Goal: Information Seeking & Learning: Learn about a topic

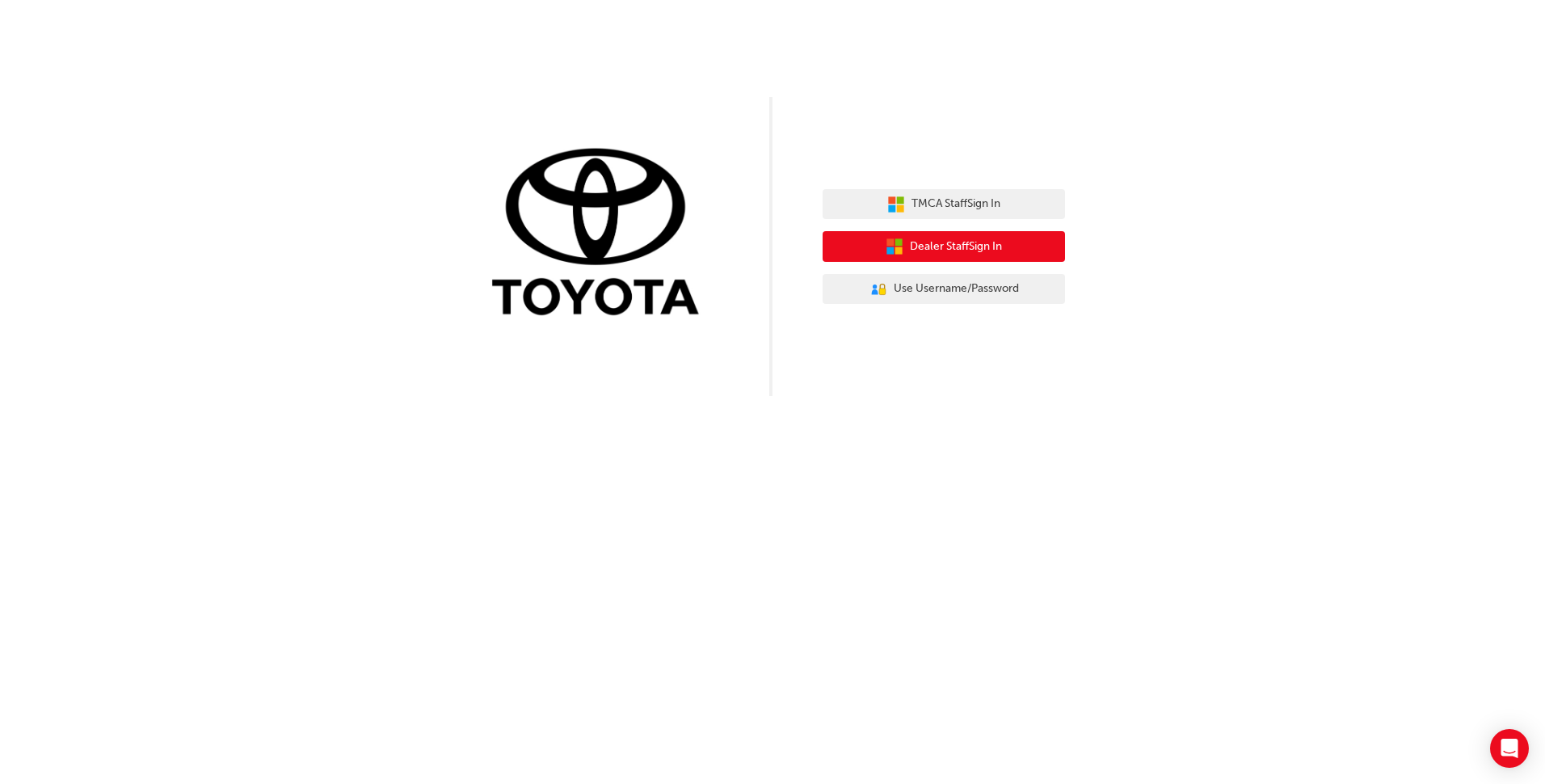
click at [959, 244] on span "Dealer Staff Sign In" at bounding box center [956, 246] width 92 height 18
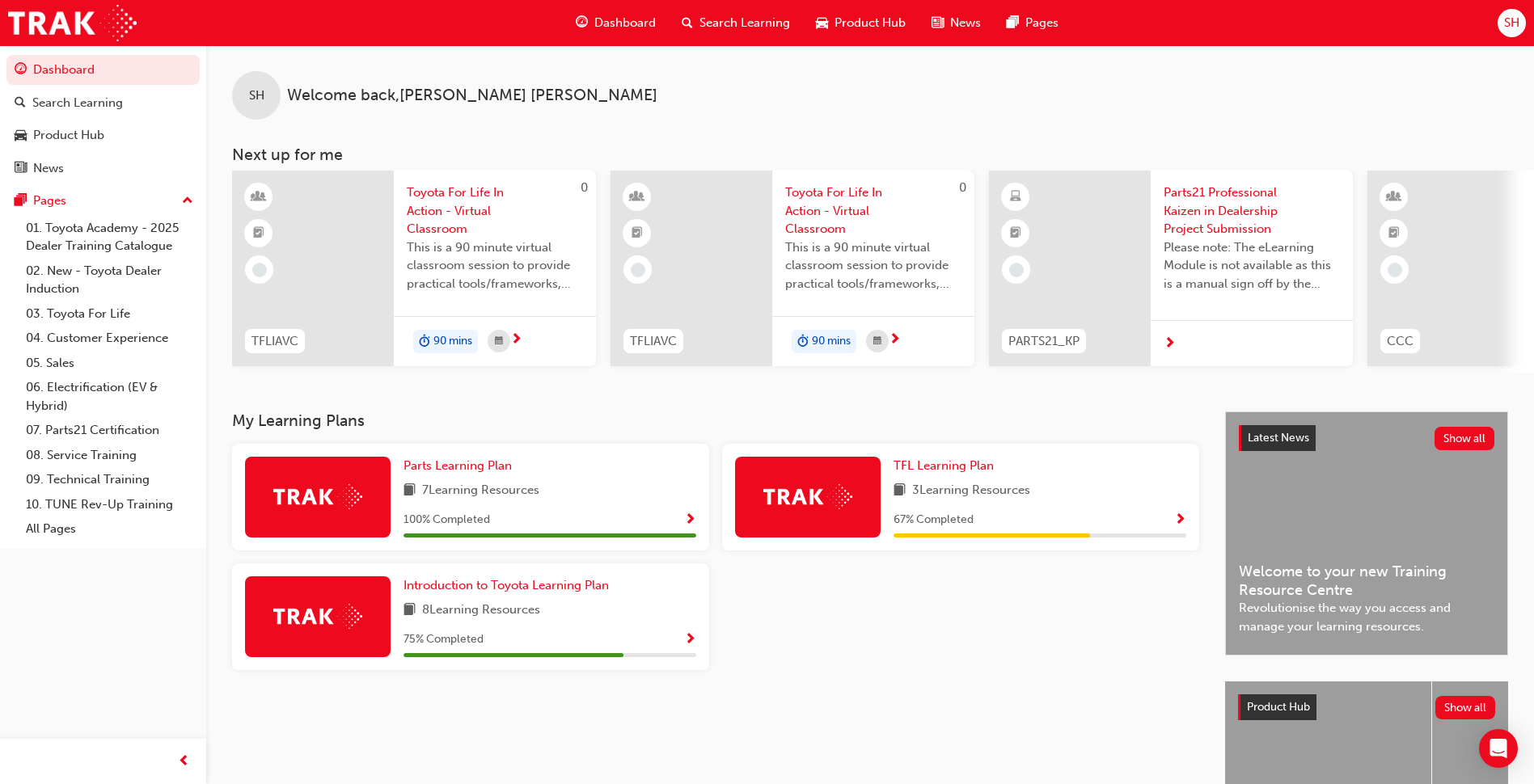
click at [616, 24] on span "Dashboard" at bounding box center [625, 22] width 61 height 18
click at [65, 132] on div "Product Hub" at bounding box center [69, 135] width 71 height 18
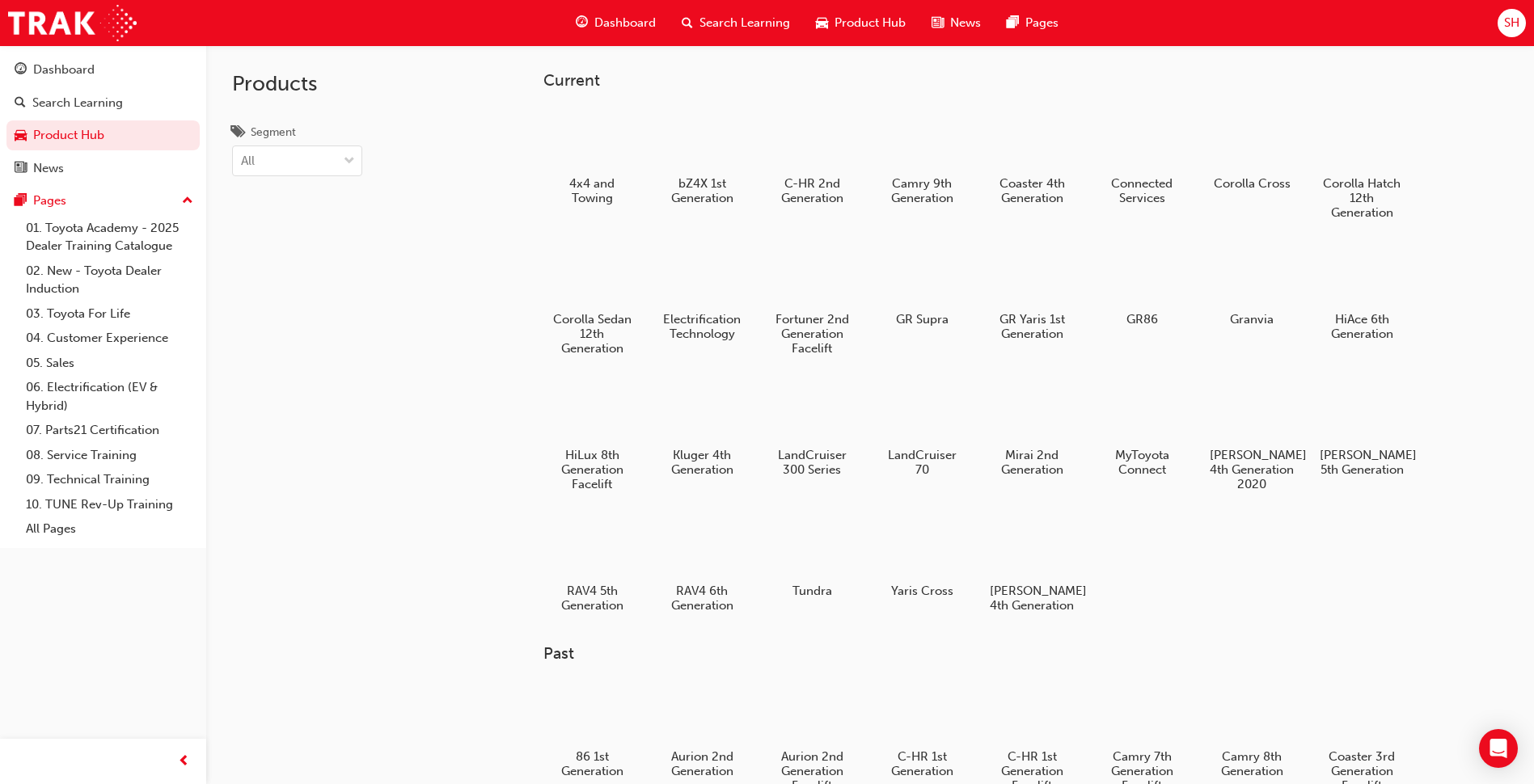
click at [866, 15] on span "Product Hub" at bounding box center [870, 22] width 71 height 18
click at [594, 17] on span "Dashboard" at bounding box center [625, 22] width 61 height 18
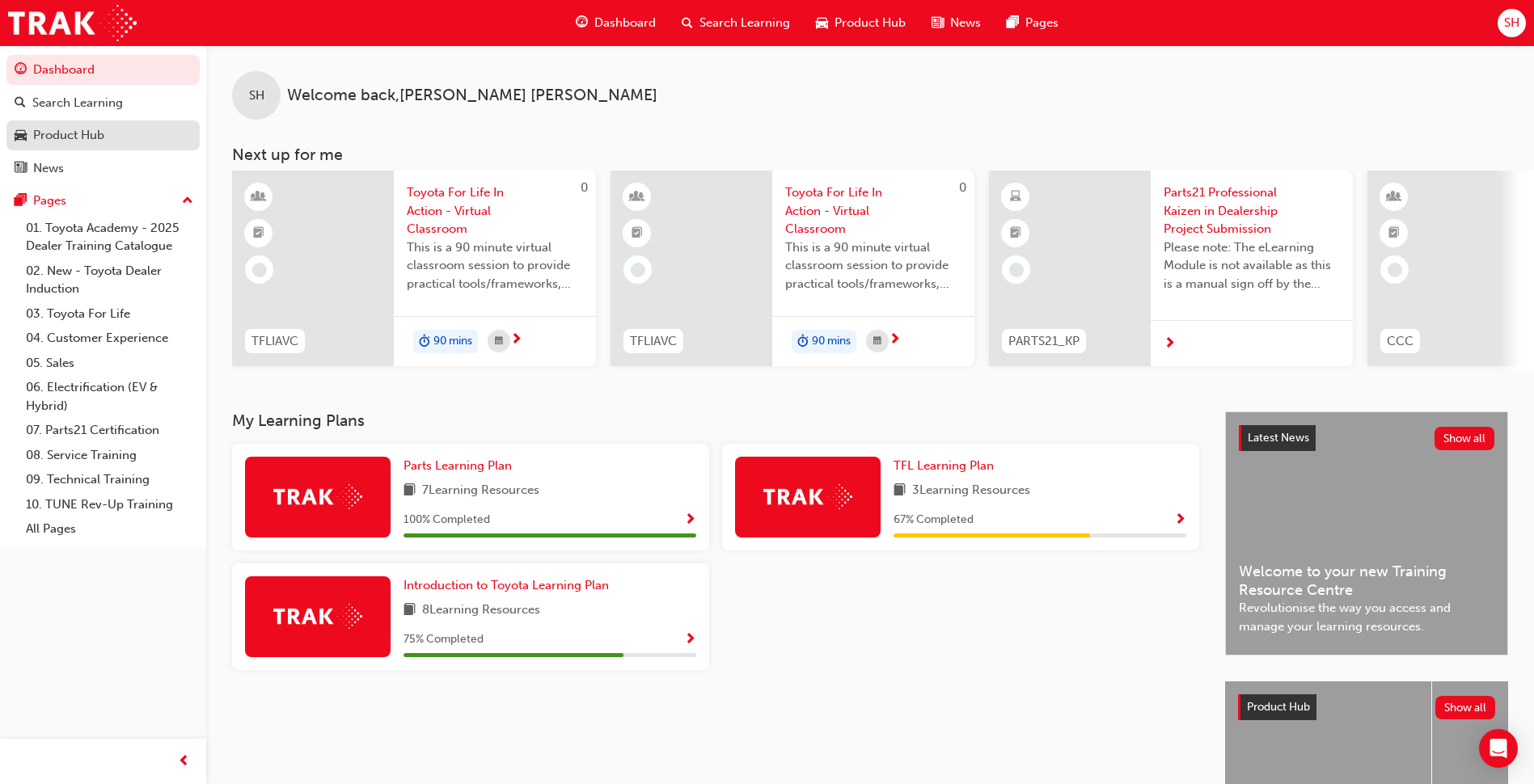
click at [64, 138] on div "Product Hub" at bounding box center [69, 135] width 71 height 18
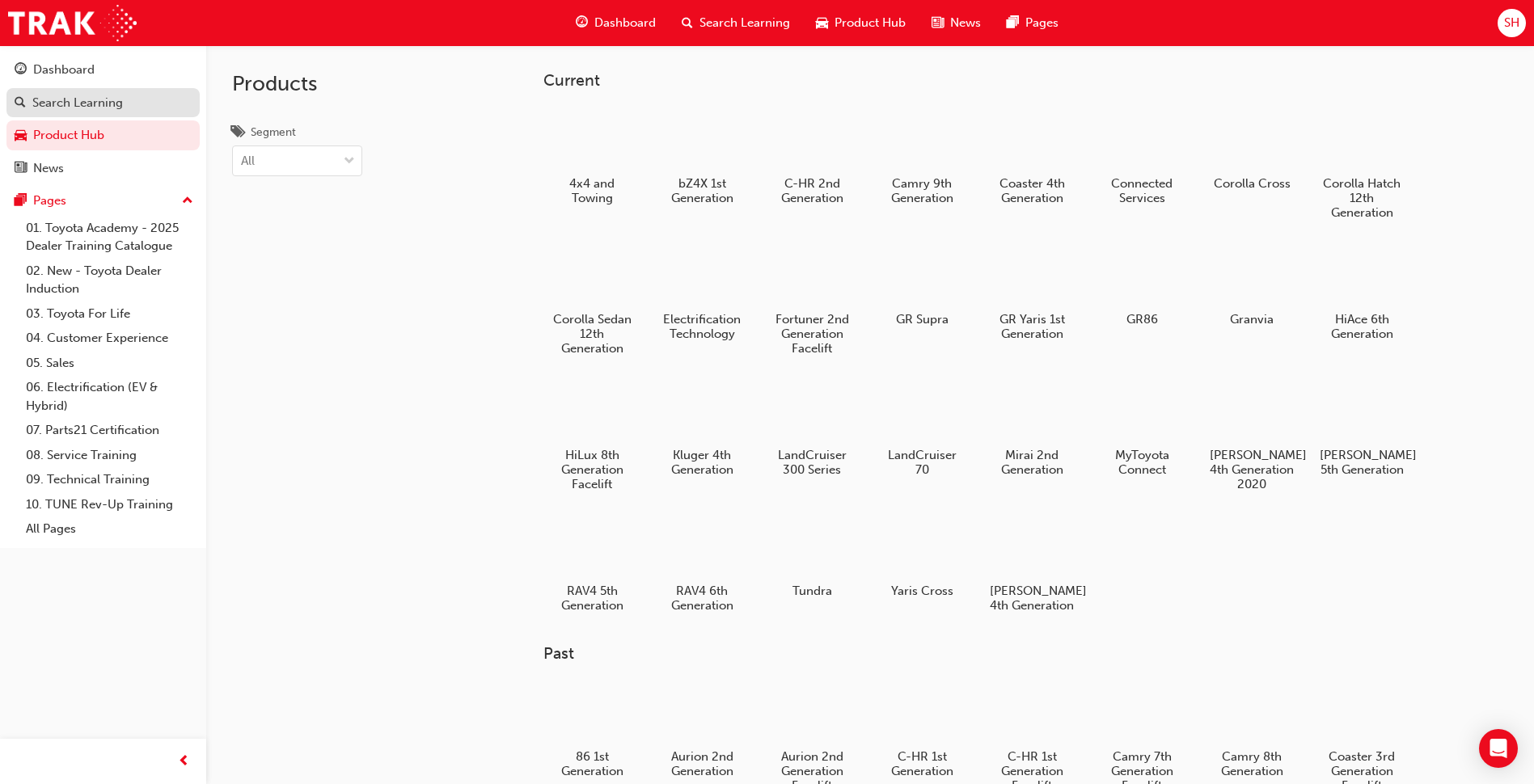
click at [90, 110] on div "Search Learning" at bounding box center [78, 103] width 90 height 18
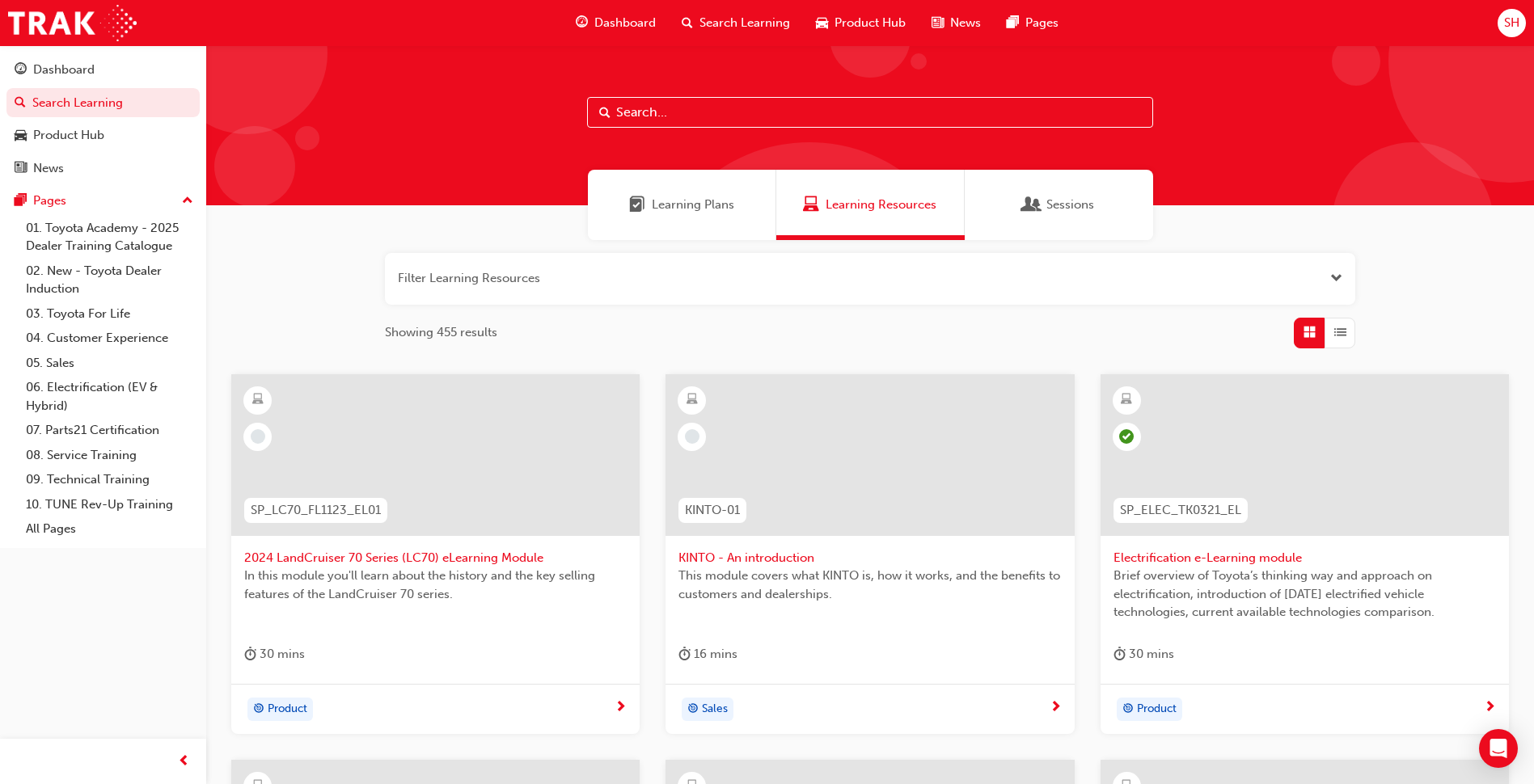
click at [684, 207] on span "Learning Plans" at bounding box center [693, 204] width 82 height 18
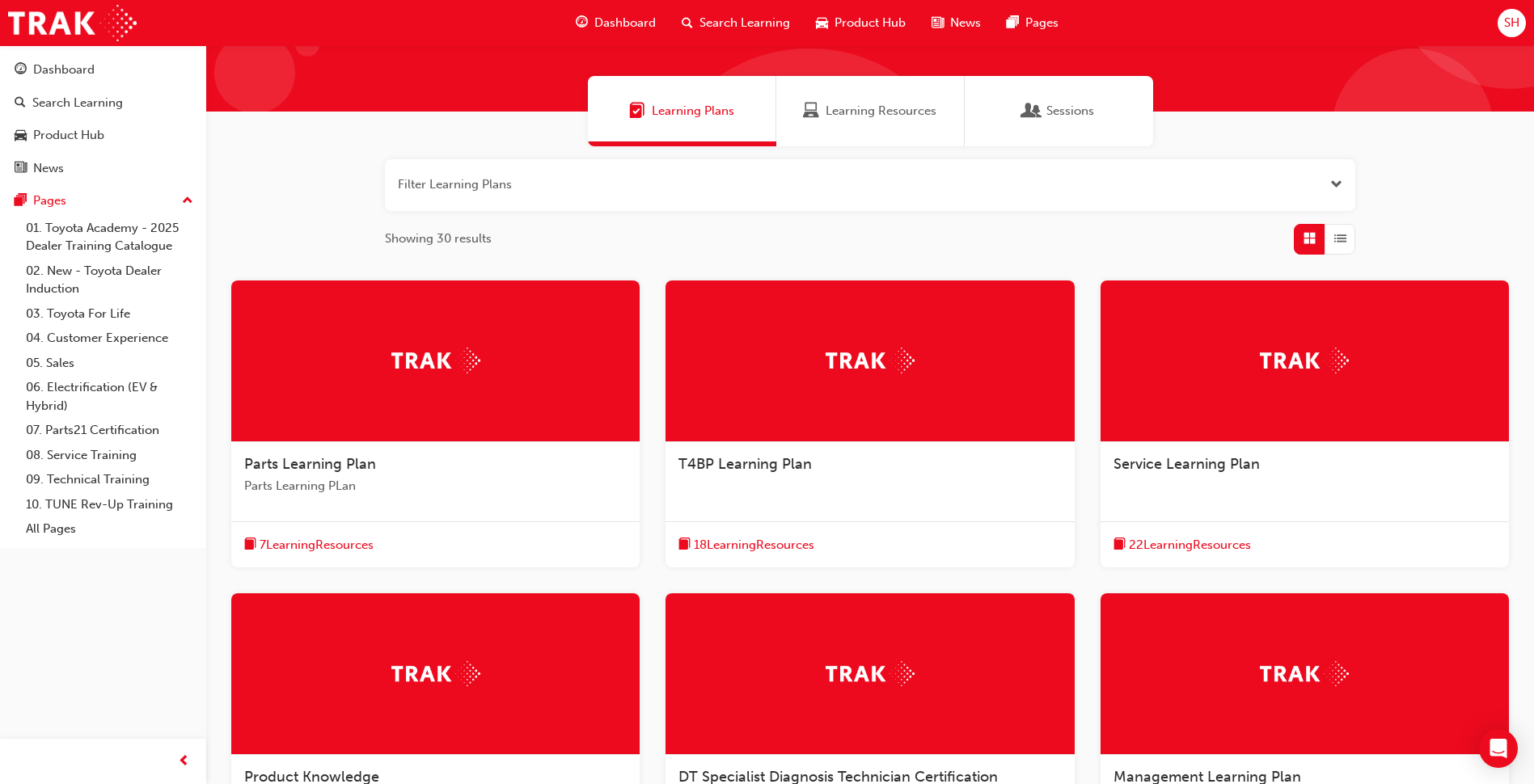
scroll to position [135, 0]
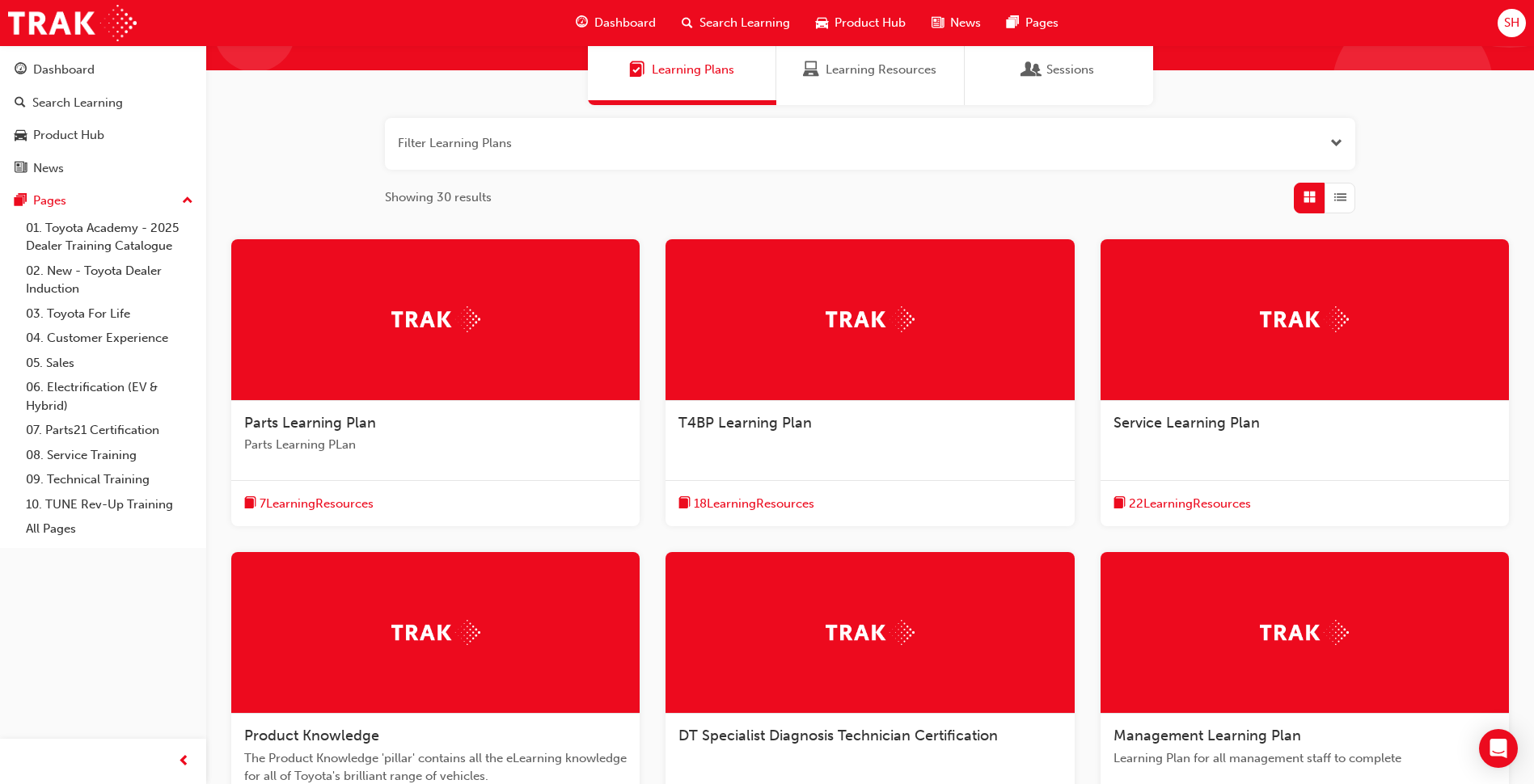
click at [337, 420] on span "Parts Learning Plan" at bounding box center [310, 423] width 131 height 18
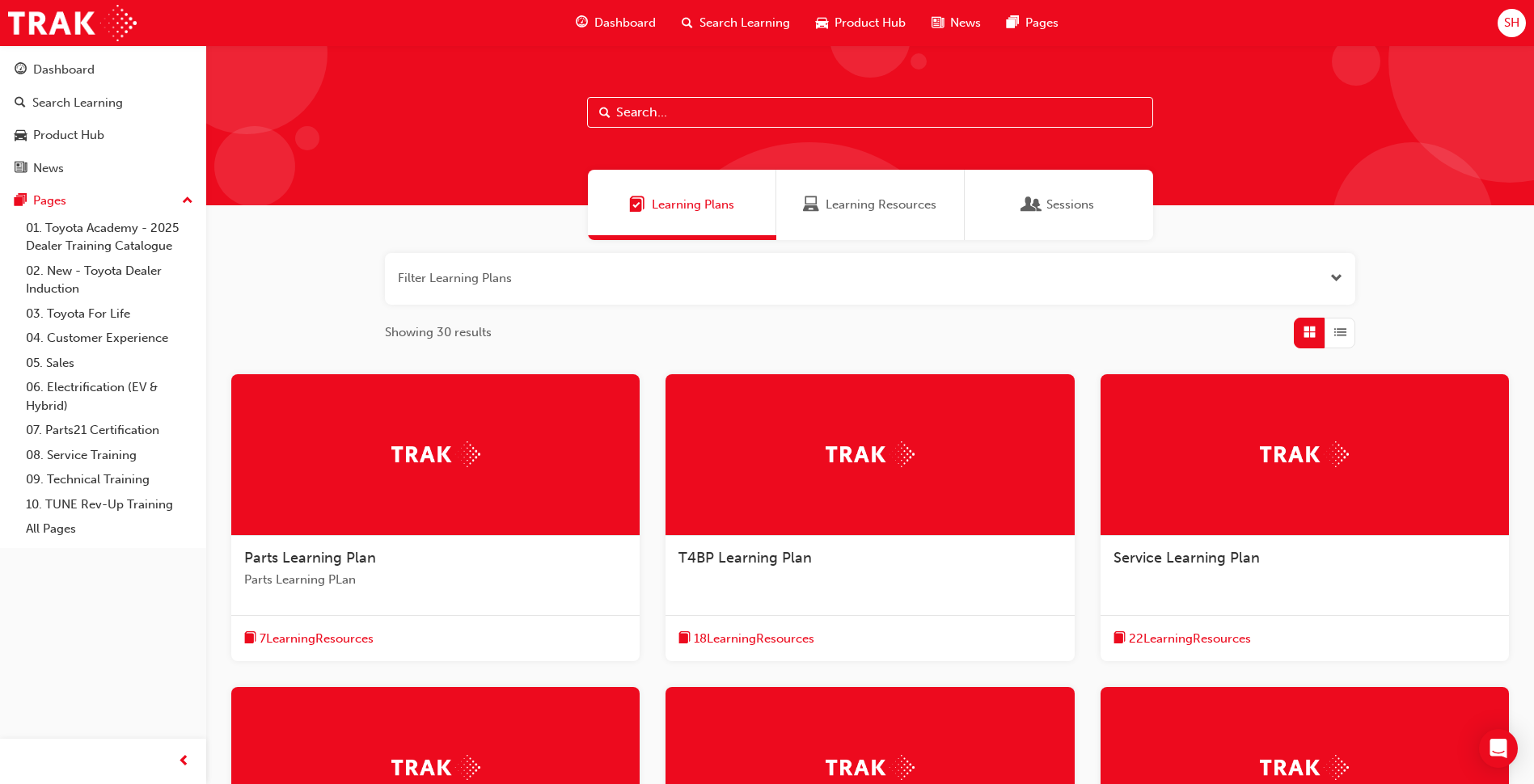
click at [629, 23] on span "Dashboard" at bounding box center [625, 22] width 61 height 18
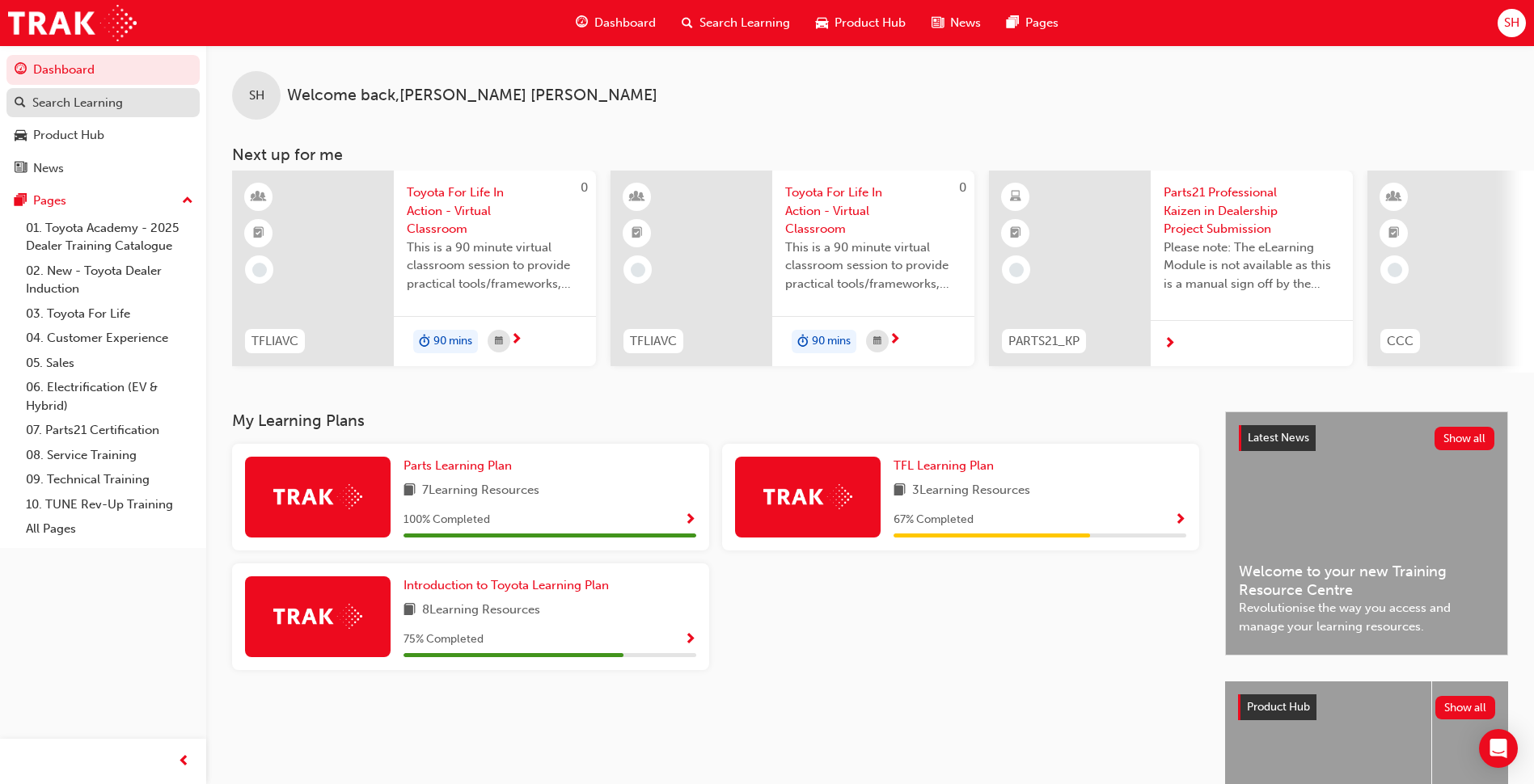
click at [95, 105] on div "Search Learning" at bounding box center [78, 103] width 90 height 18
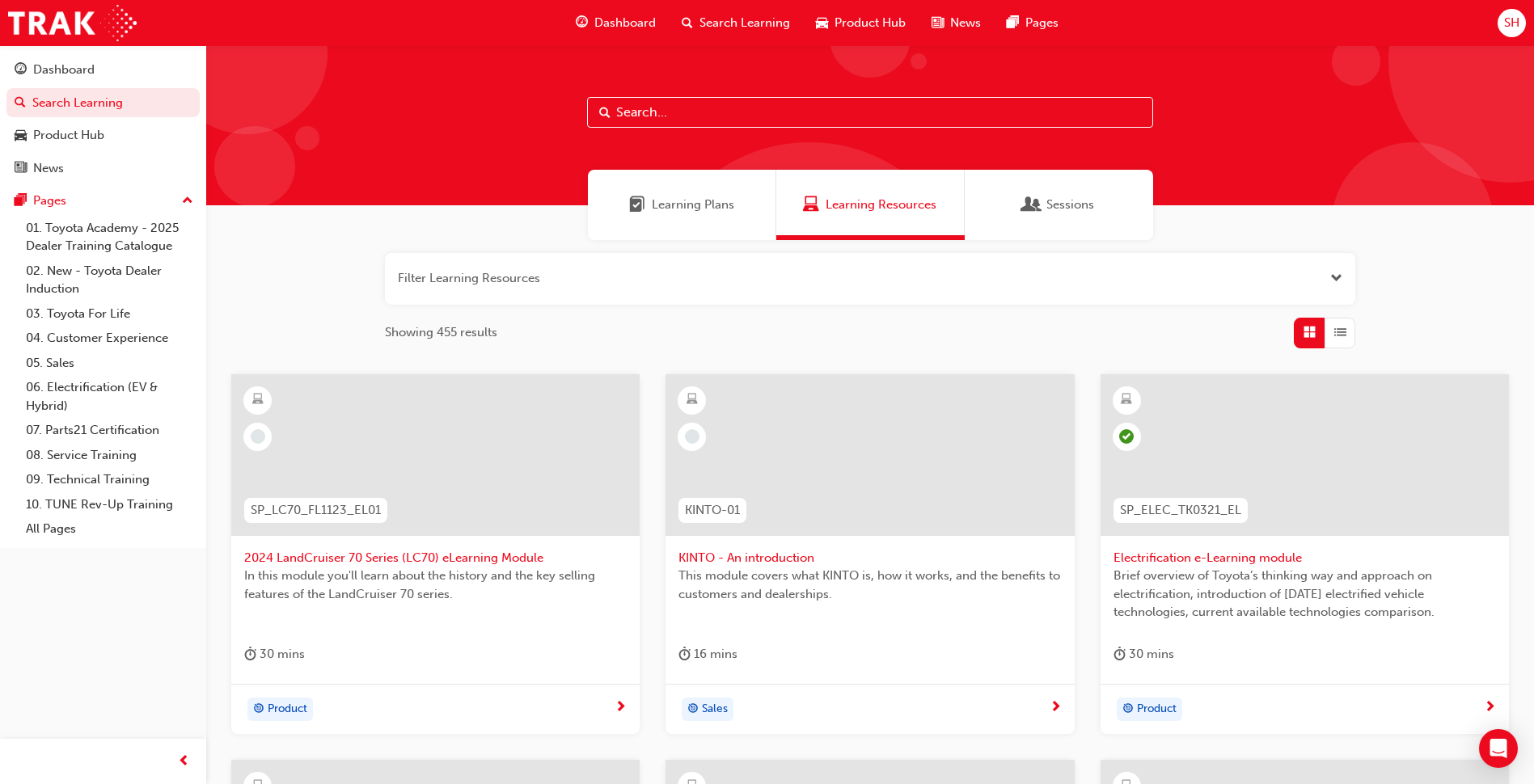
click at [868, 20] on span "Product Hub" at bounding box center [870, 22] width 71 height 18
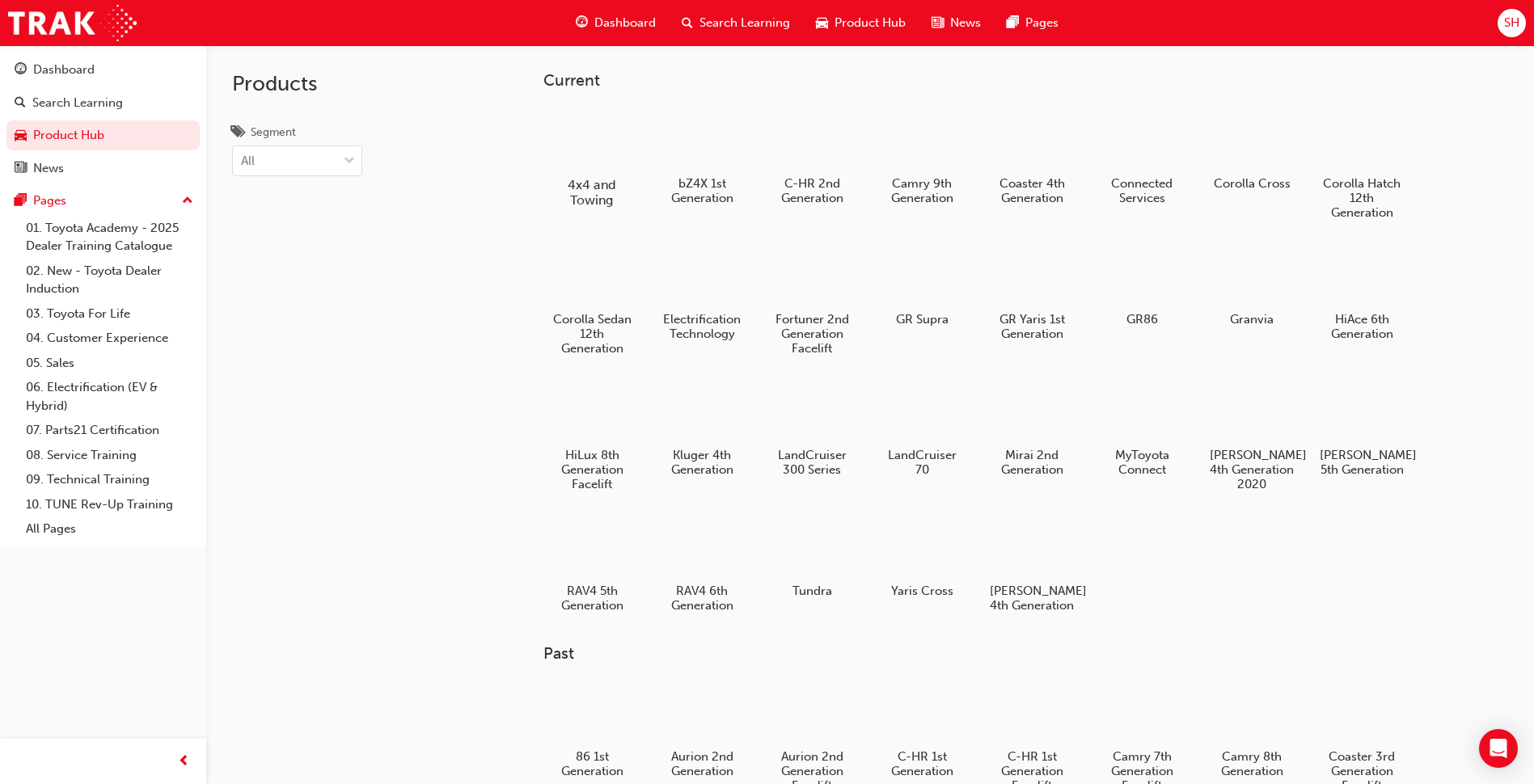
click at [586, 134] on div at bounding box center [593, 137] width 90 height 64
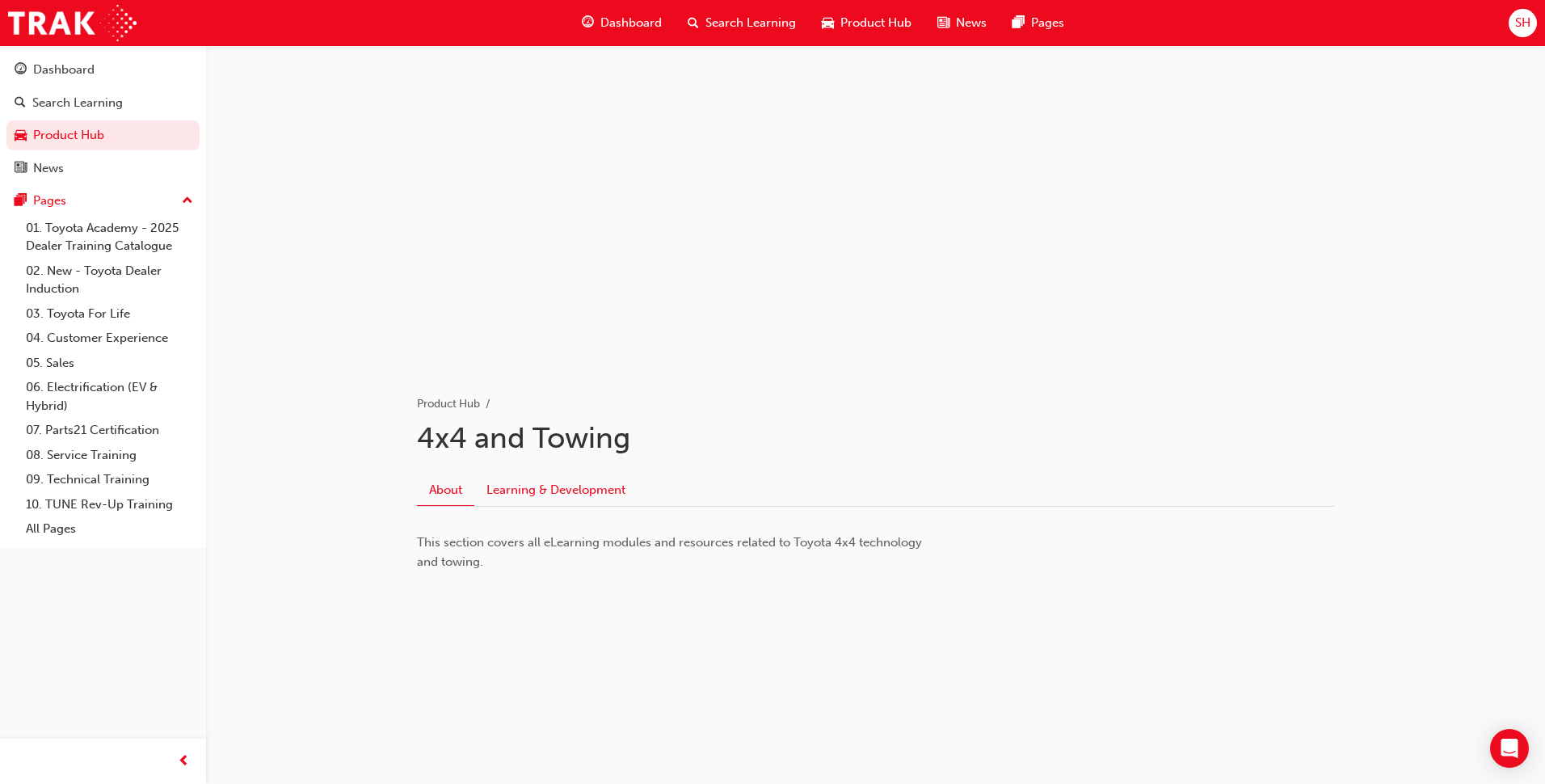
click at [580, 494] on link "Learning & Development" at bounding box center [556, 490] width 163 height 31
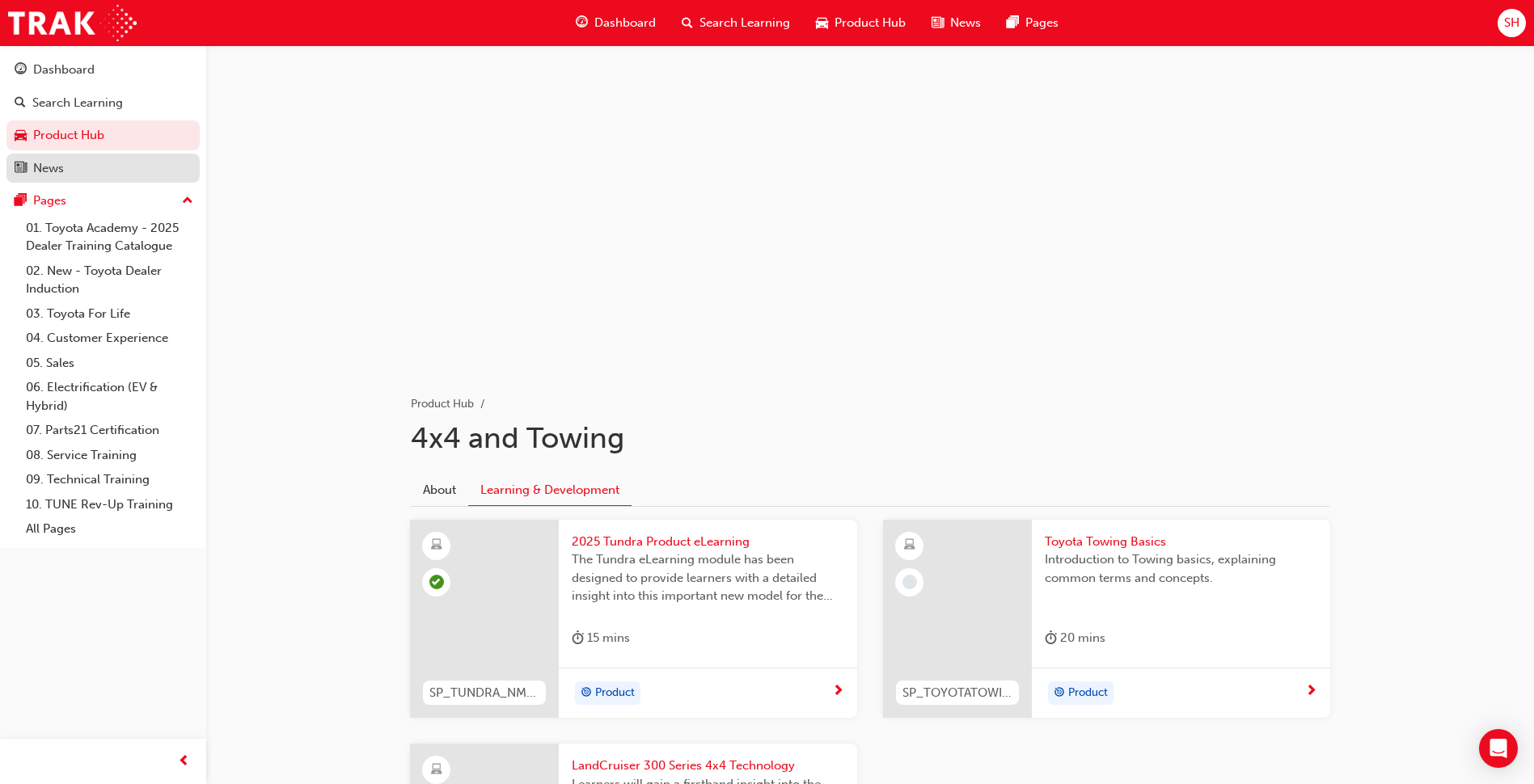
click at [44, 164] on div "News" at bounding box center [49, 168] width 31 height 18
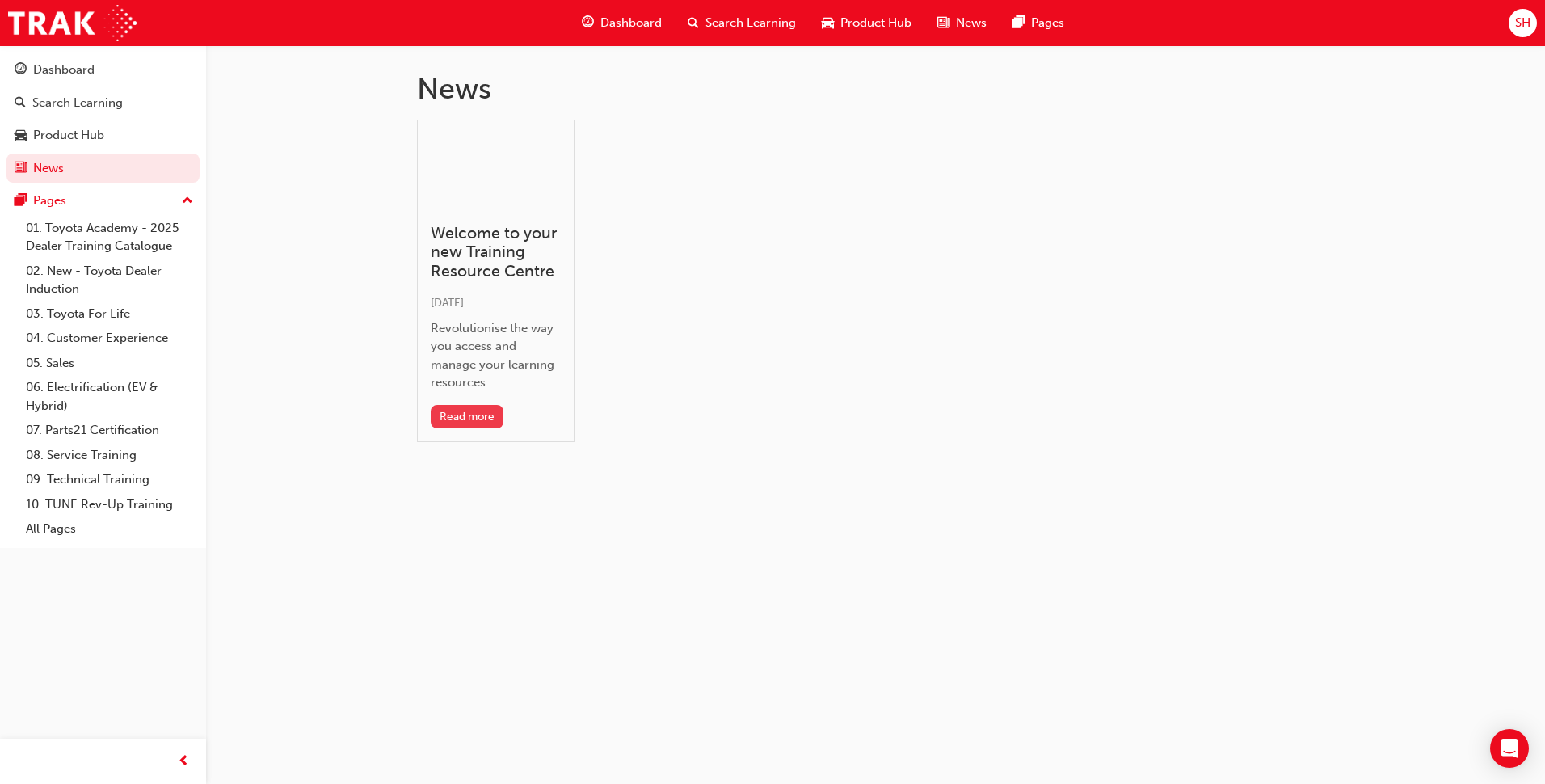
click at [472, 418] on button "Read more" at bounding box center [467, 416] width 74 height 23
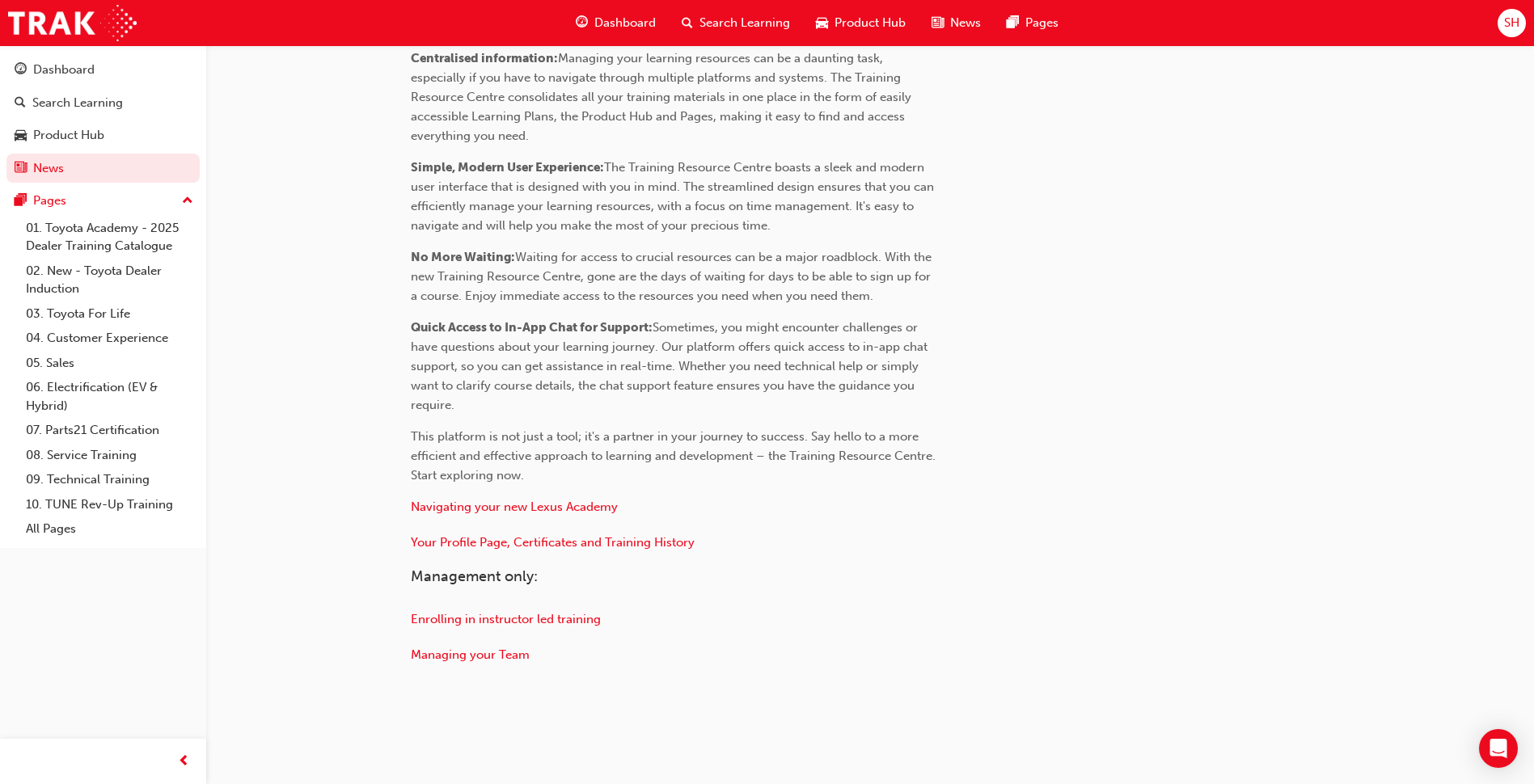
scroll to position [626, 0]
click at [577, 541] on span "Your Profile Page, Certificates and Training History" at bounding box center [552, 541] width 284 height 14
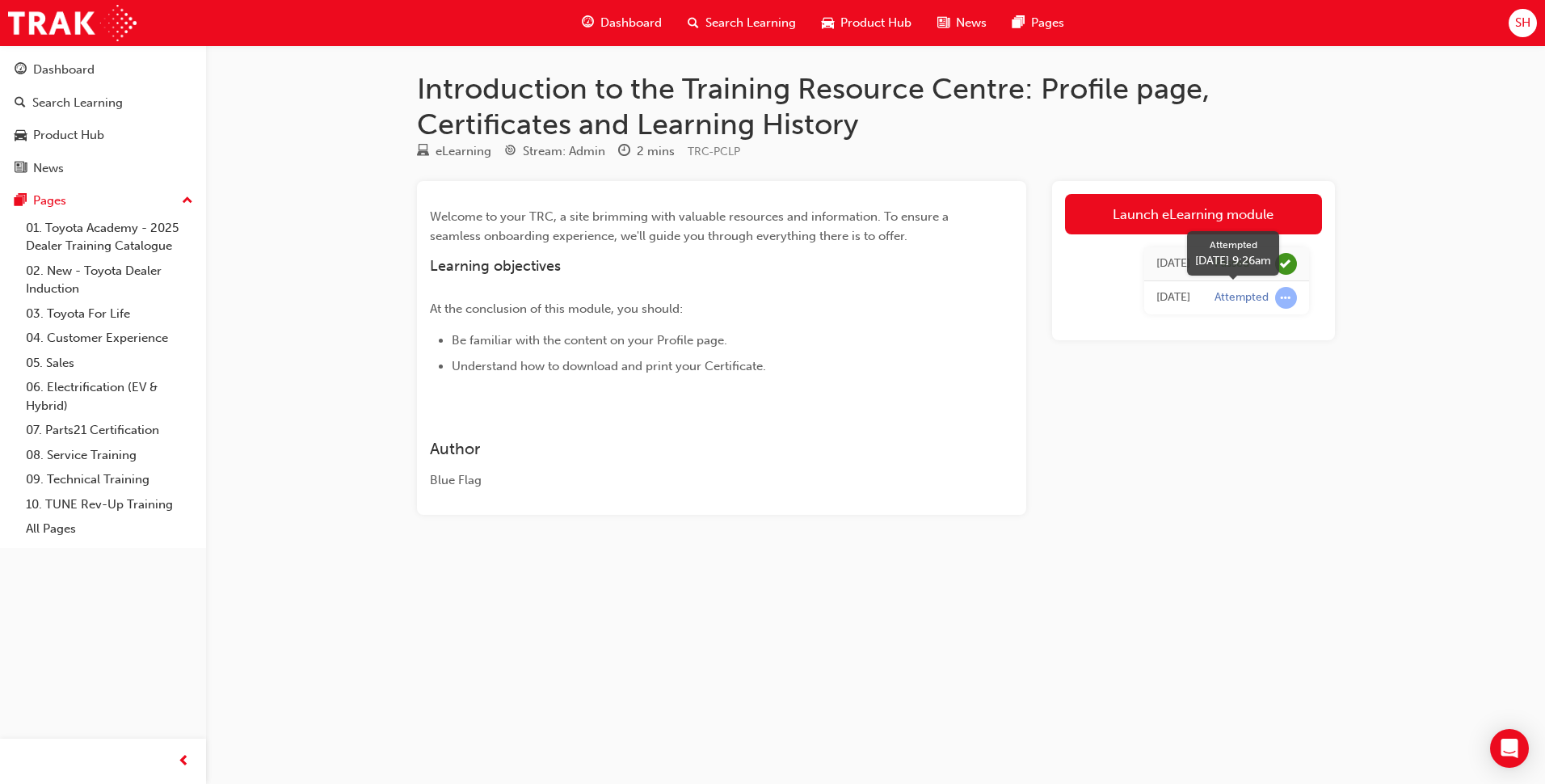
click at [1288, 302] on span "learningRecordVerb_ATTEMPT-icon" at bounding box center [1286, 297] width 22 height 22
click at [1531, 22] on span "SH" at bounding box center [1523, 22] width 15 height 18
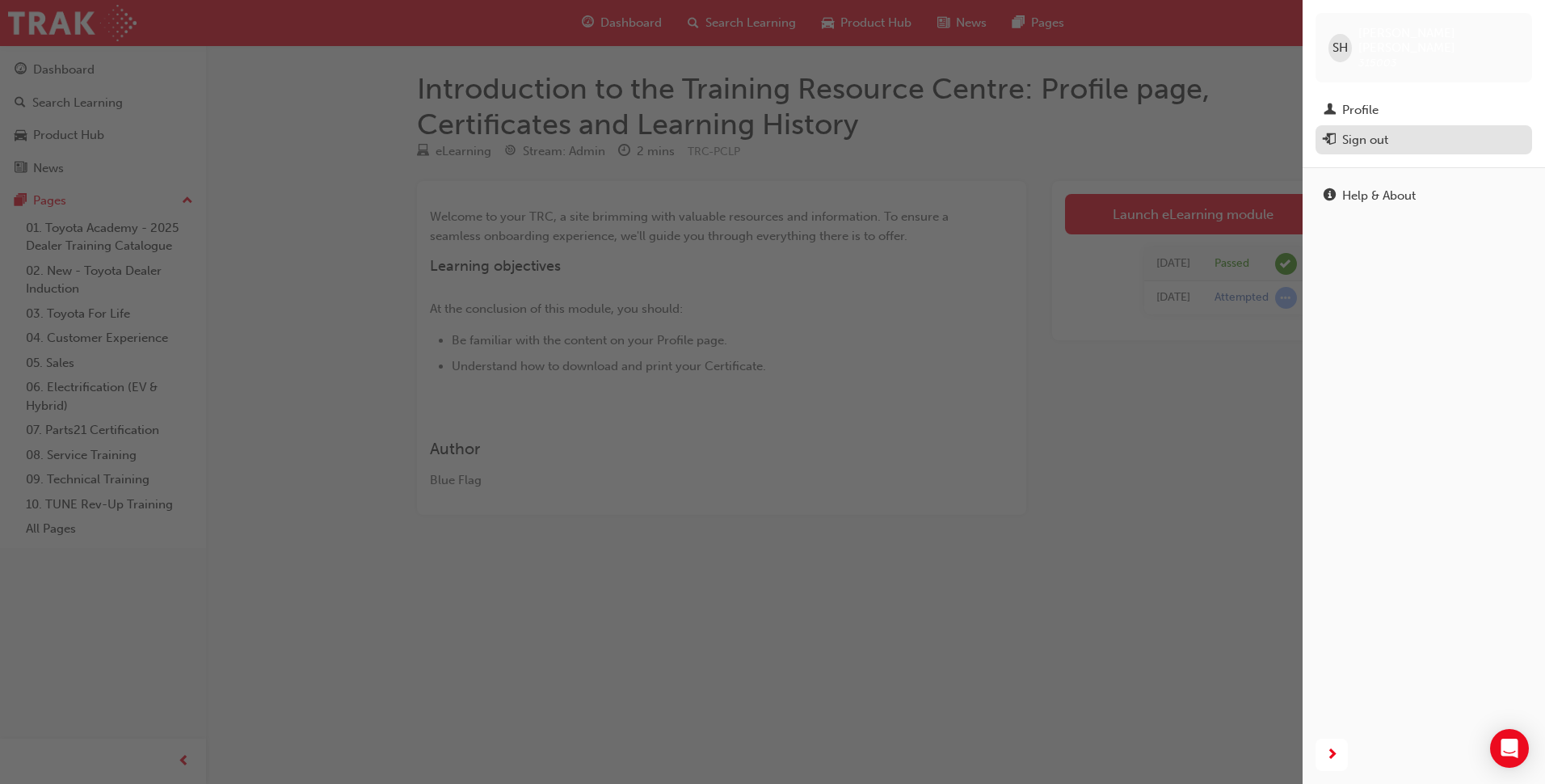
click at [1372, 131] on div "Sign out" at bounding box center [1366, 140] width 46 height 18
